Goal: Transaction & Acquisition: Purchase product/service

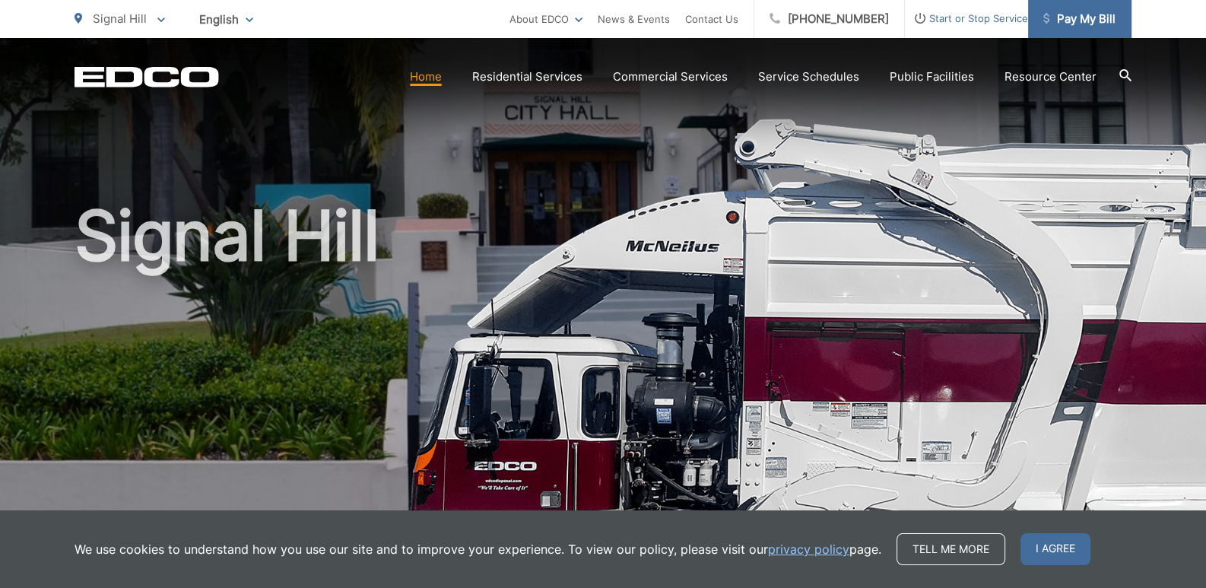
click at [1068, 14] on span "Pay My Bill" at bounding box center [1079, 19] width 72 height 18
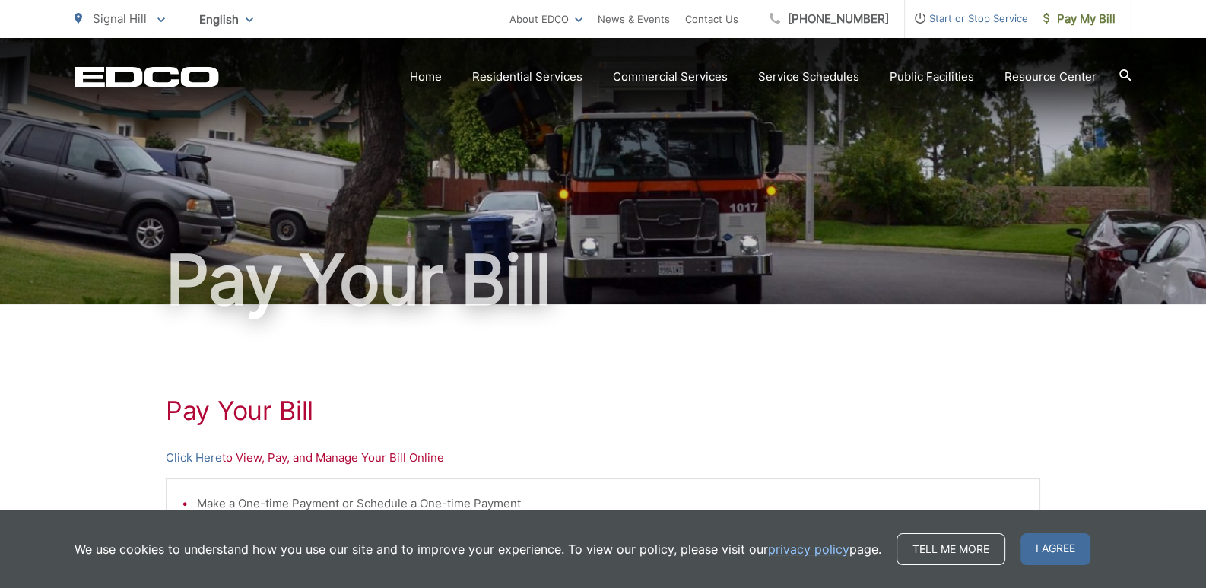
click at [369, 460] on p "Click Here to View, Pay, and Manage Your Bill Online" at bounding box center [603, 457] width 874 height 18
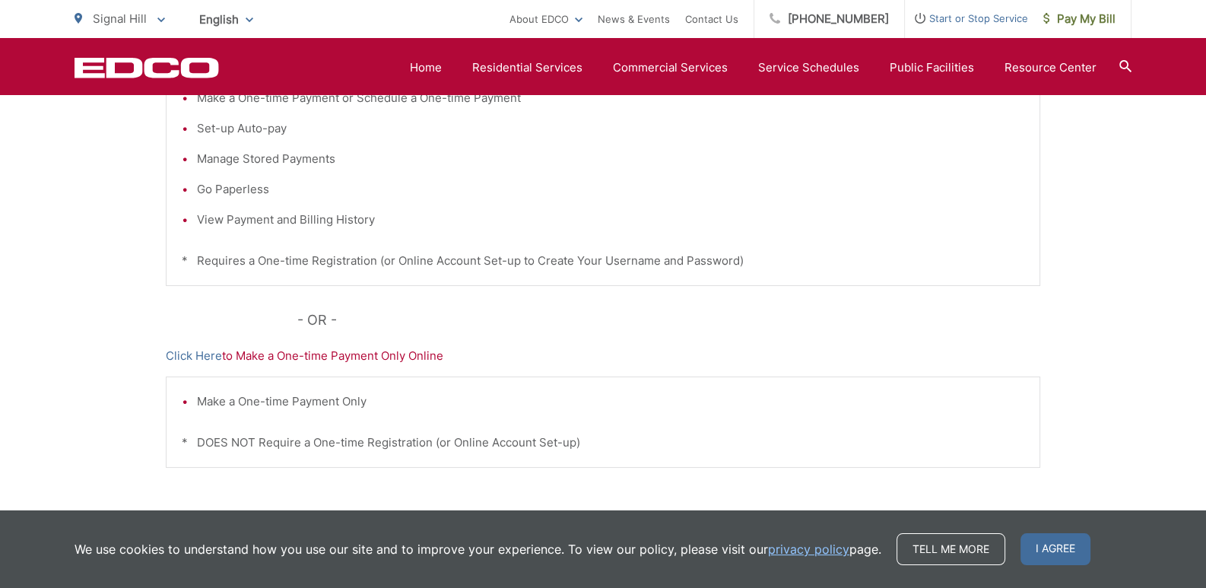
click at [337, 355] on p "Click Here to Make a One-time Payment Only Online" at bounding box center [603, 356] width 874 height 18
click at [390, 350] on p "Click Here to Make a One-time Payment Only Online" at bounding box center [603, 356] width 874 height 18
click at [391, 357] on p "Click Here to Make a One-time Payment Only Online" at bounding box center [603, 356] width 874 height 18
click at [388, 357] on p "Click Here to Make a One-time Payment Only Online" at bounding box center [603, 356] width 874 height 18
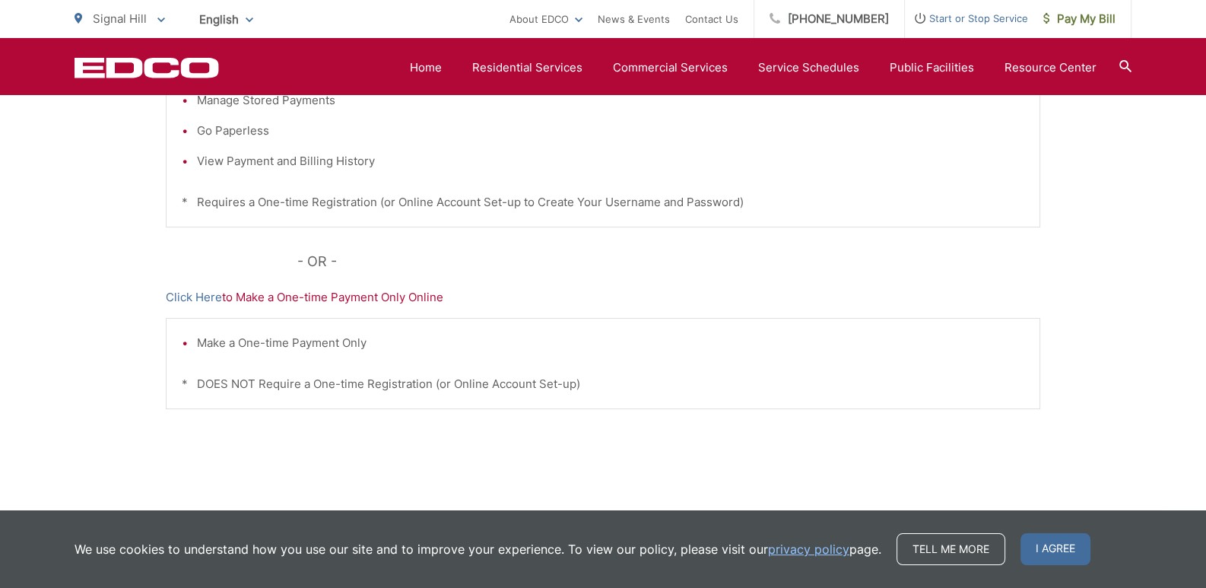
scroll to position [493, 0]
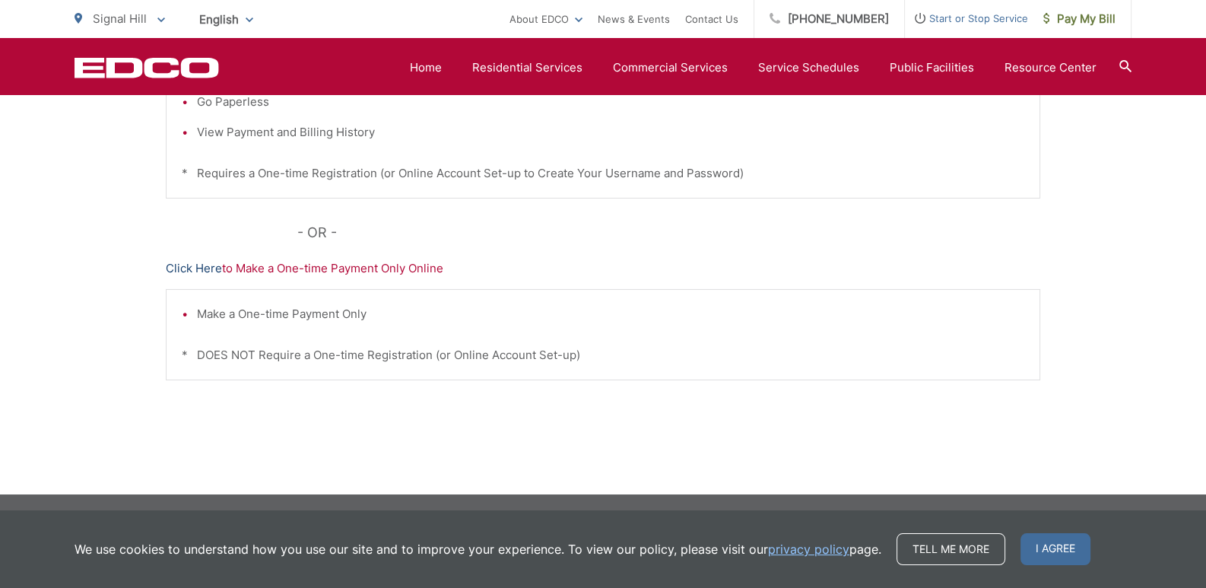
click at [209, 271] on link "Click Here" at bounding box center [194, 268] width 56 height 18
